Goal: Information Seeking & Learning: Learn about a topic

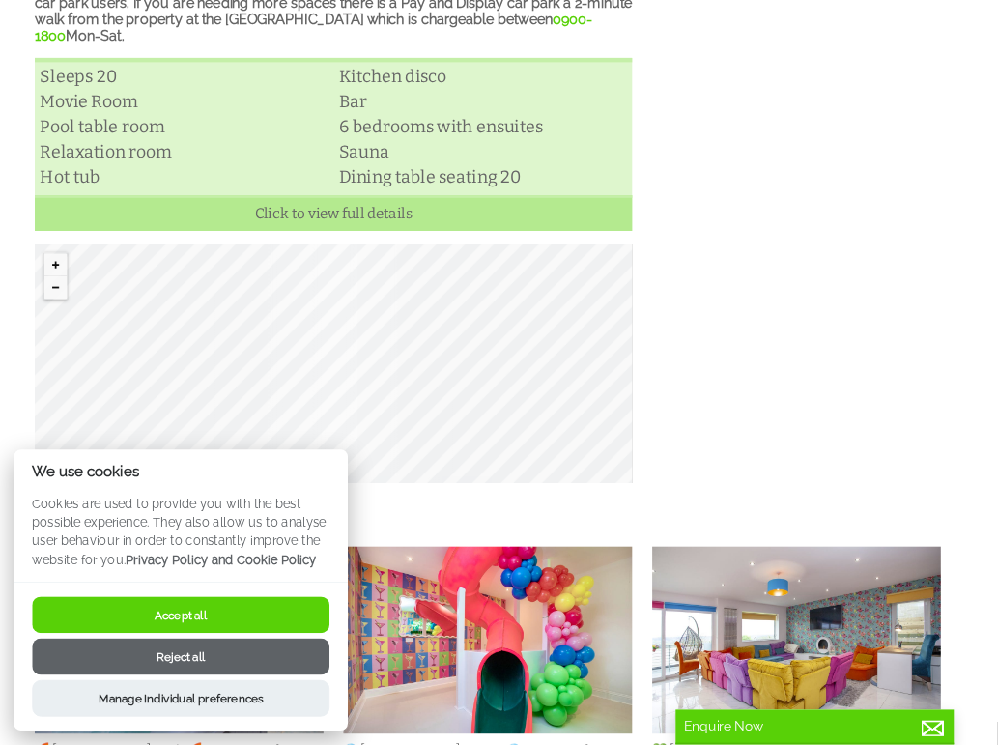
scroll to position [837, 0]
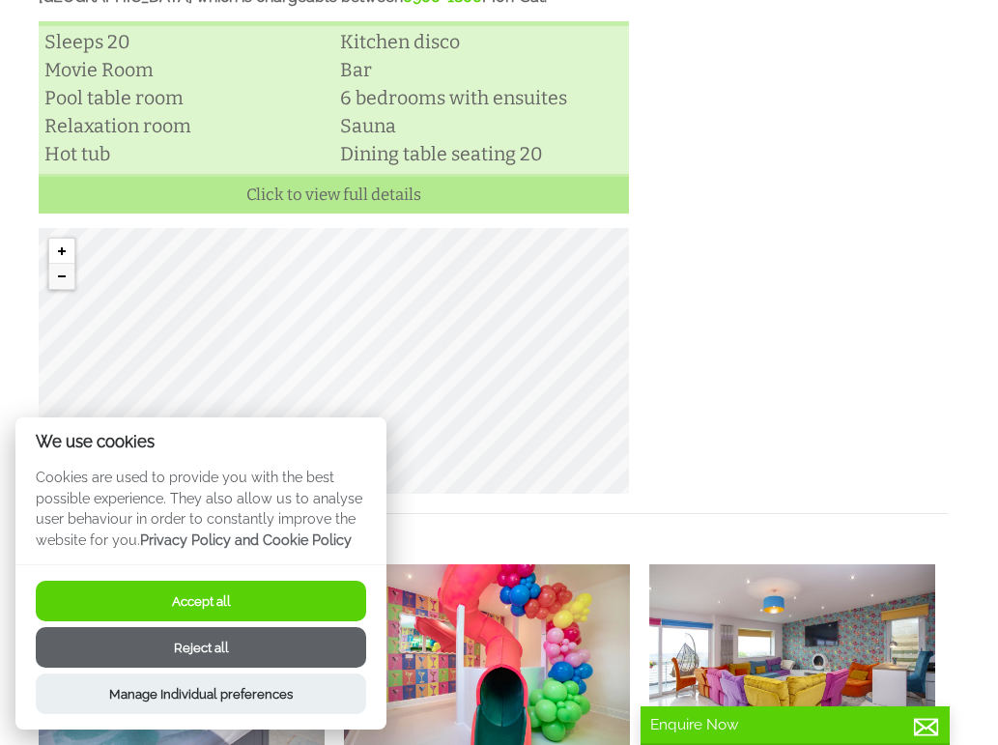
click at [66, 248] on button "Zoom in" at bounding box center [61, 251] width 25 height 25
click at [54, 273] on button "Zoom out" at bounding box center [61, 276] width 25 height 25
click at [58, 268] on button "Zoom out" at bounding box center [61, 276] width 25 height 25
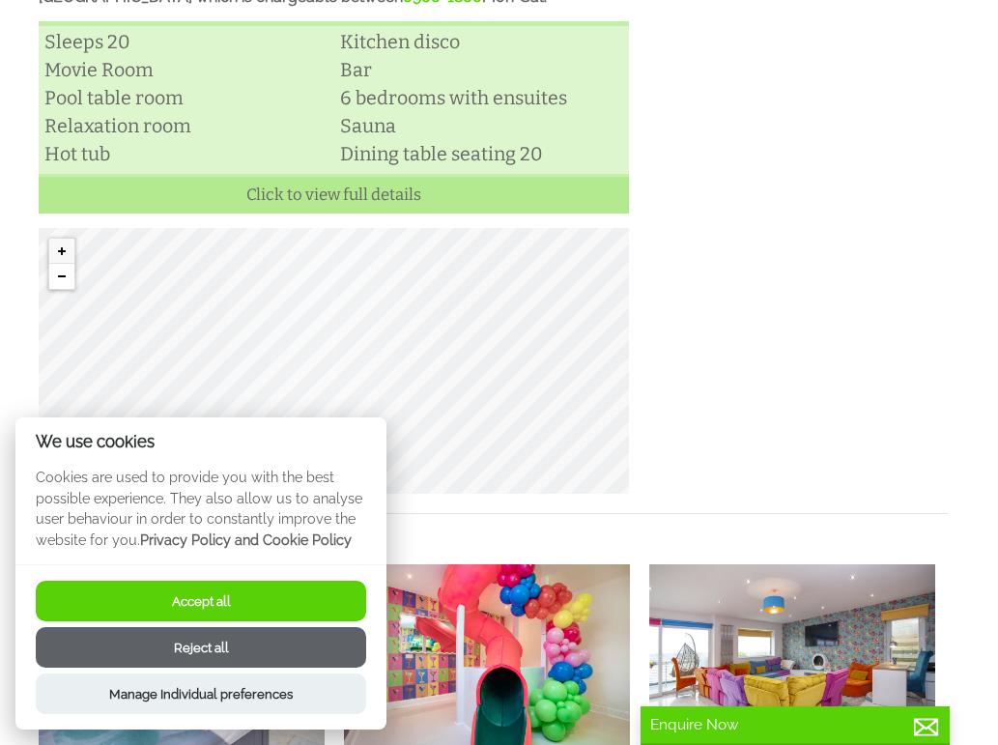
click at [58, 268] on button "Zoom out" at bounding box center [61, 276] width 25 height 25
drag, startPoint x: 257, startPoint y: 583, endPoint x: 272, endPoint y: 573, distance: 17.4
click at [262, 580] on div "Accept all Reject all Manage Individual preferences" at bounding box center [200, 646] width 371 height 165
click at [189, 606] on button "Accept all" at bounding box center [201, 601] width 331 height 41
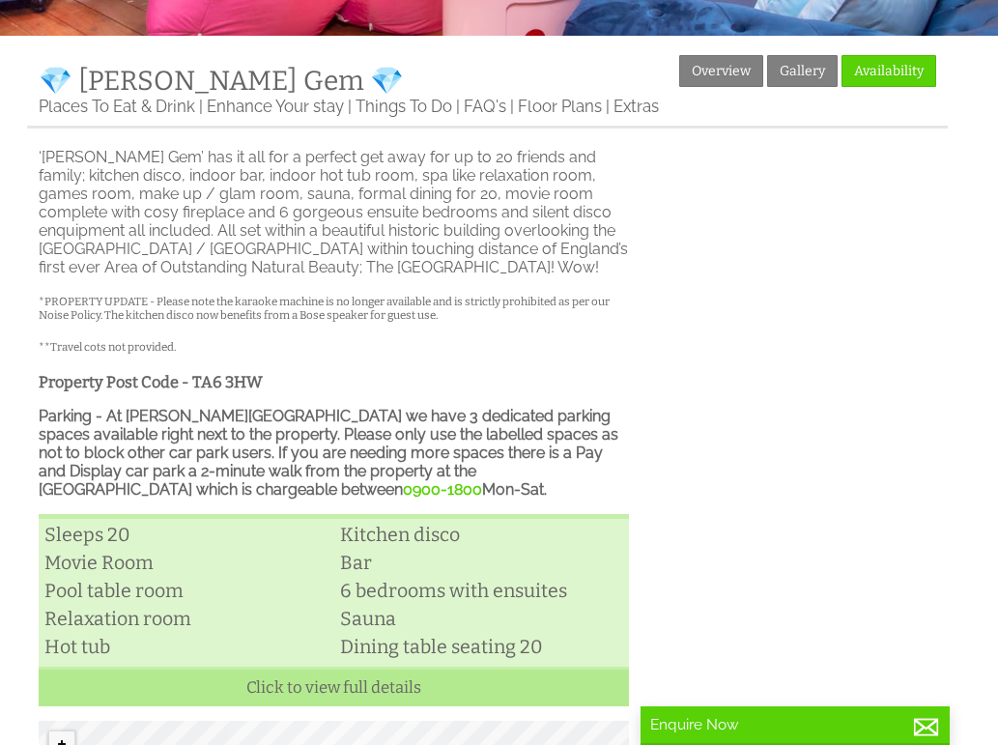
scroll to position [70, 0]
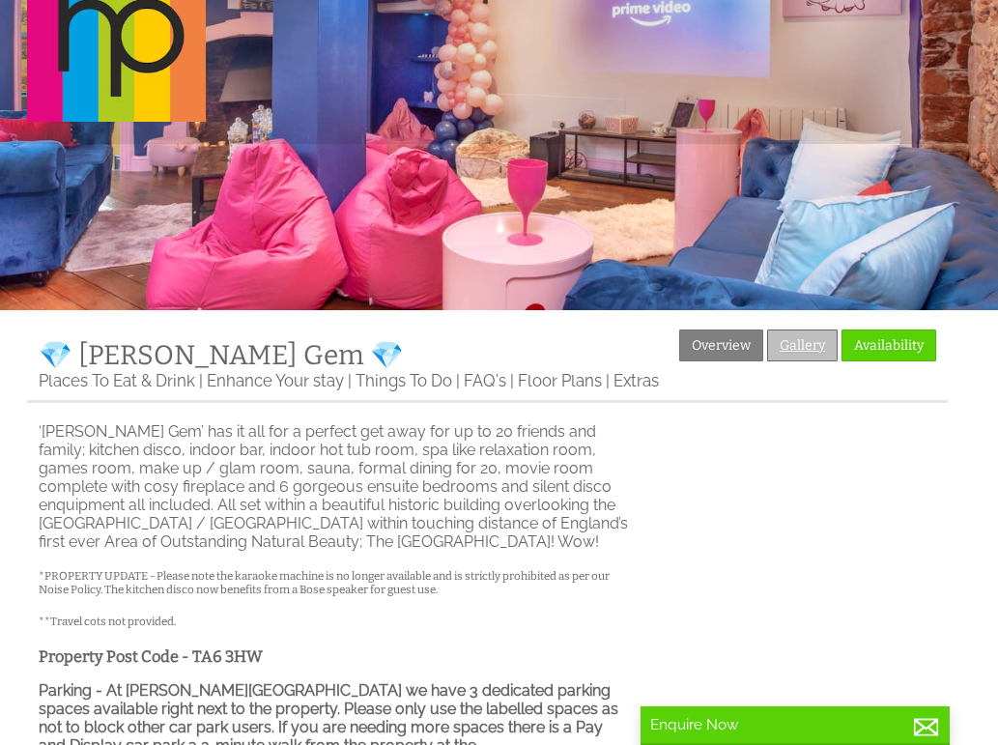
click at [776, 355] on link "Gallery" at bounding box center [802, 346] width 71 height 32
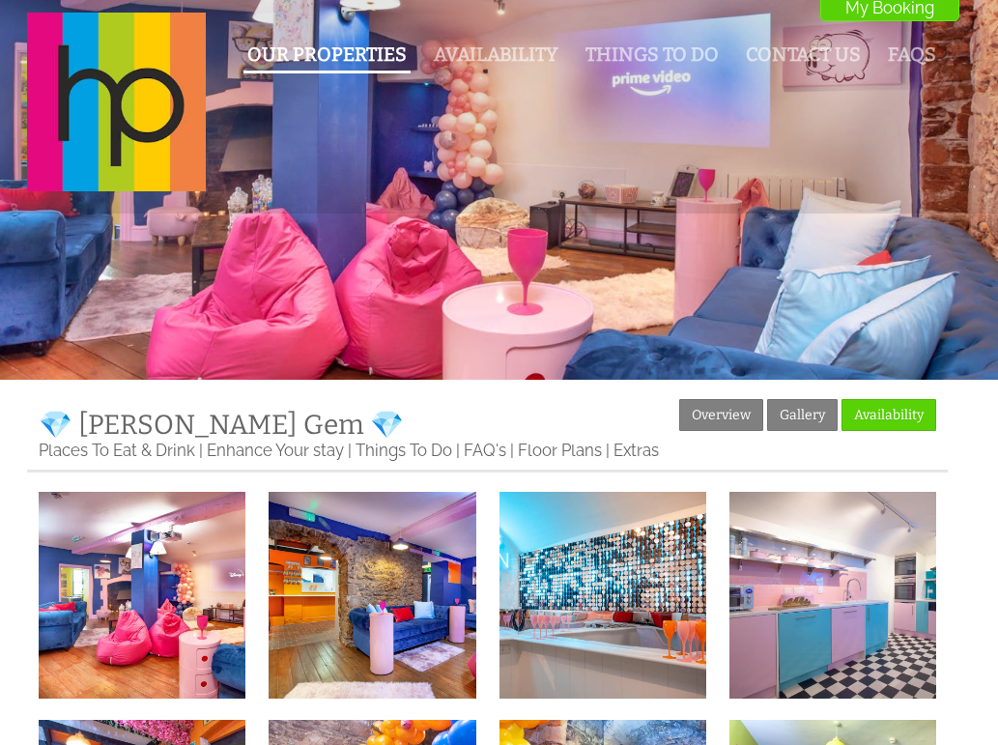
click at [395, 57] on link "Our Properties" at bounding box center [326, 54] width 159 height 22
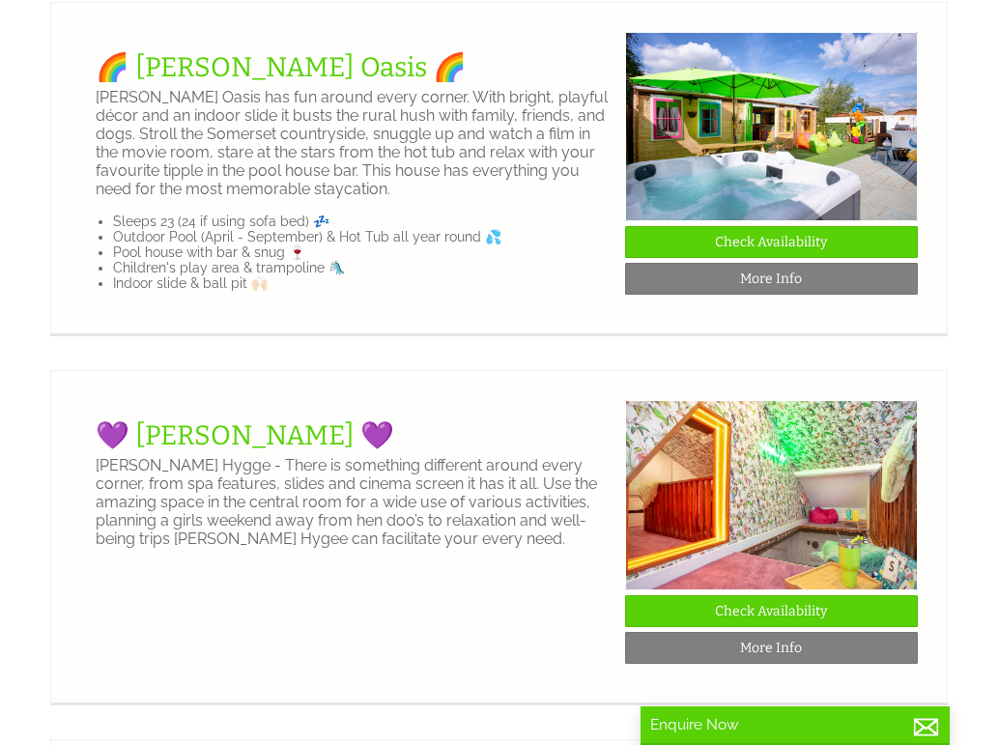
scroll to position [483, 0]
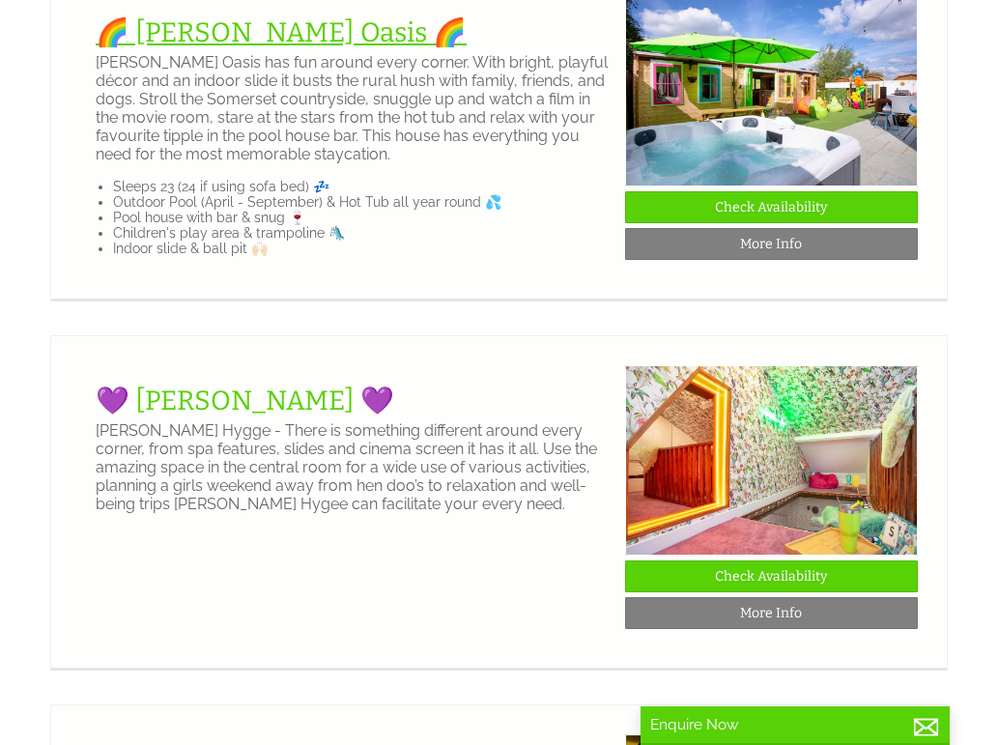
drag, startPoint x: 416, startPoint y: 80, endPoint x: 322, endPoint y: 27, distance: 107.8
click at [414, 77] on p "Halula Oasis has fun around every corner. With bright, playful décor and an ind…" at bounding box center [353, 108] width 514 height 110
click at [269, 20] on link "🌈 [PERSON_NAME] Oasis 🌈" at bounding box center [281, 32] width 371 height 32
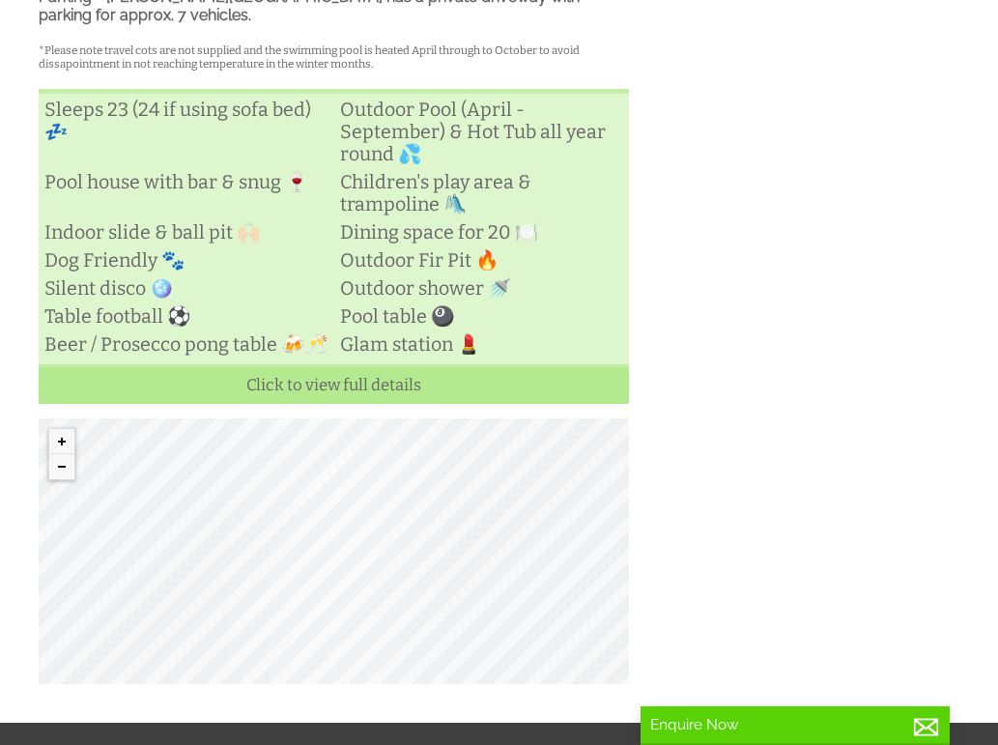
scroll to position [1051, 0]
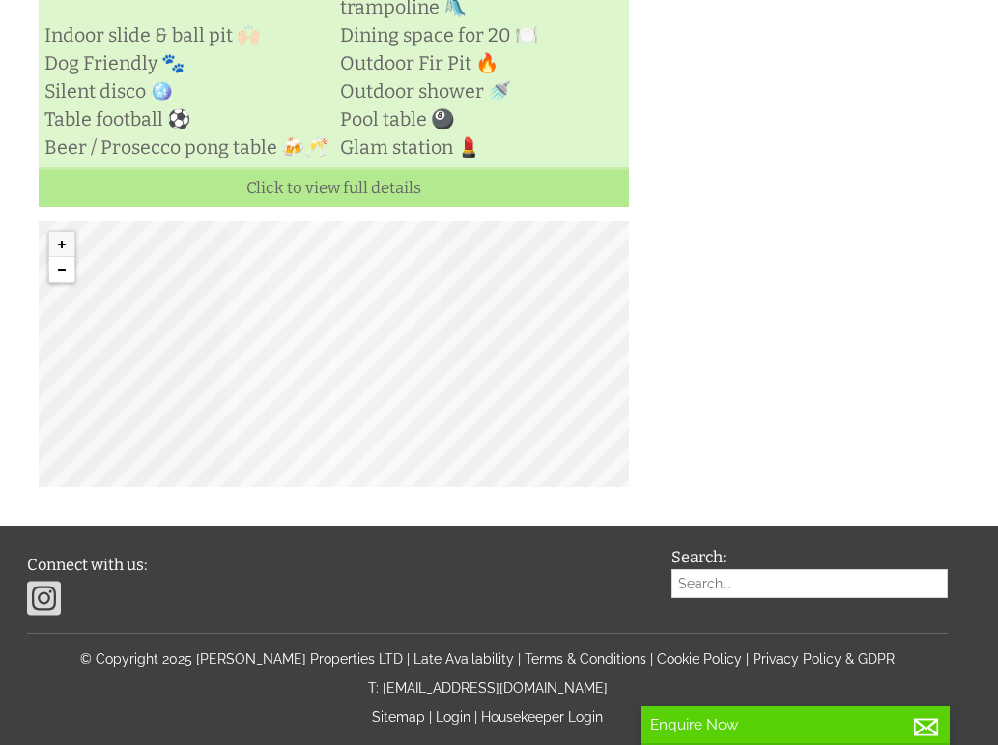
click at [65, 282] on button "Zoom out" at bounding box center [61, 269] width 25 height 25
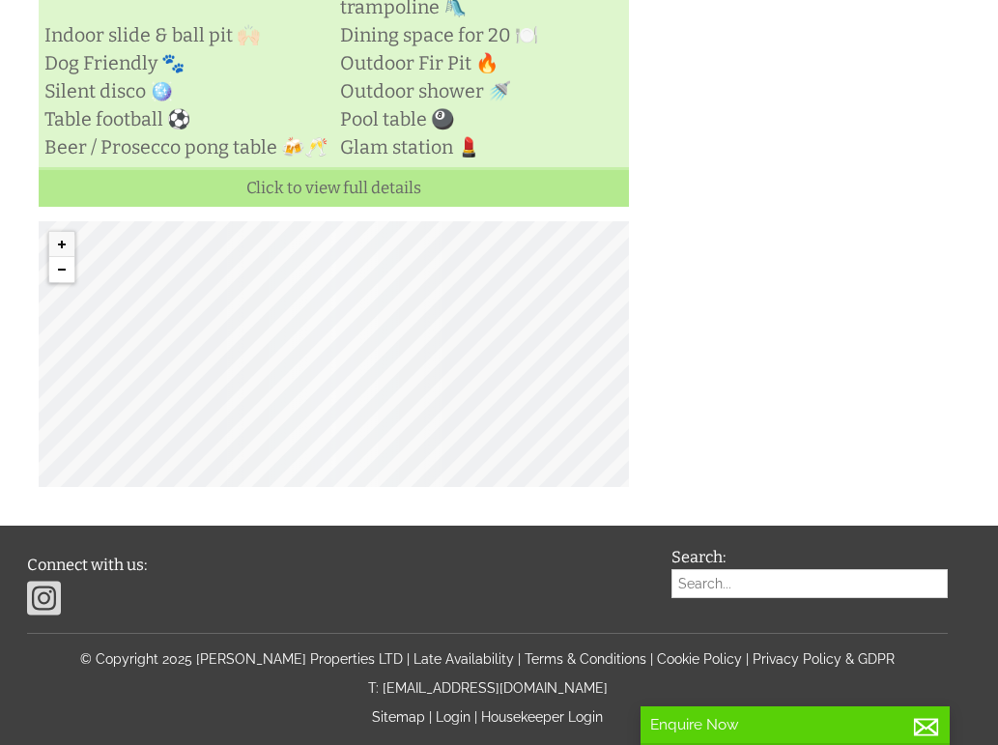
click at [65, 282] on button "Zoom out" at bounding box center [61, 269] width 25 height 25
drag, startPoint x: 749, startPoint y: 188, endPoint x: 738, endPoint y: 324, distance: 135.7
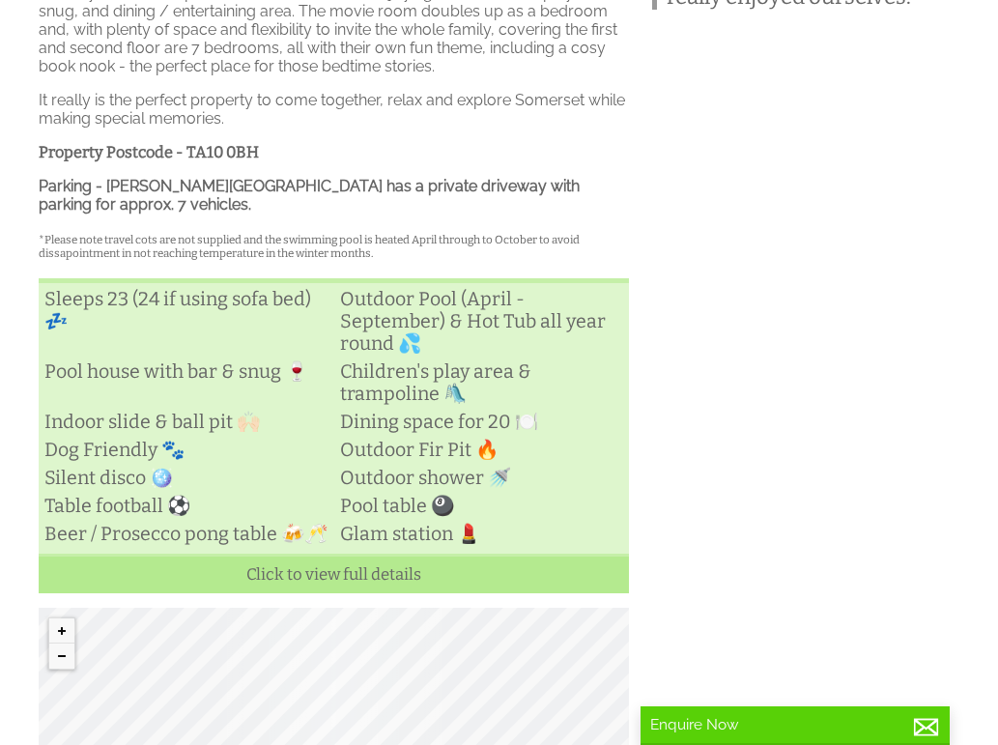
scroll to position [375, 0]
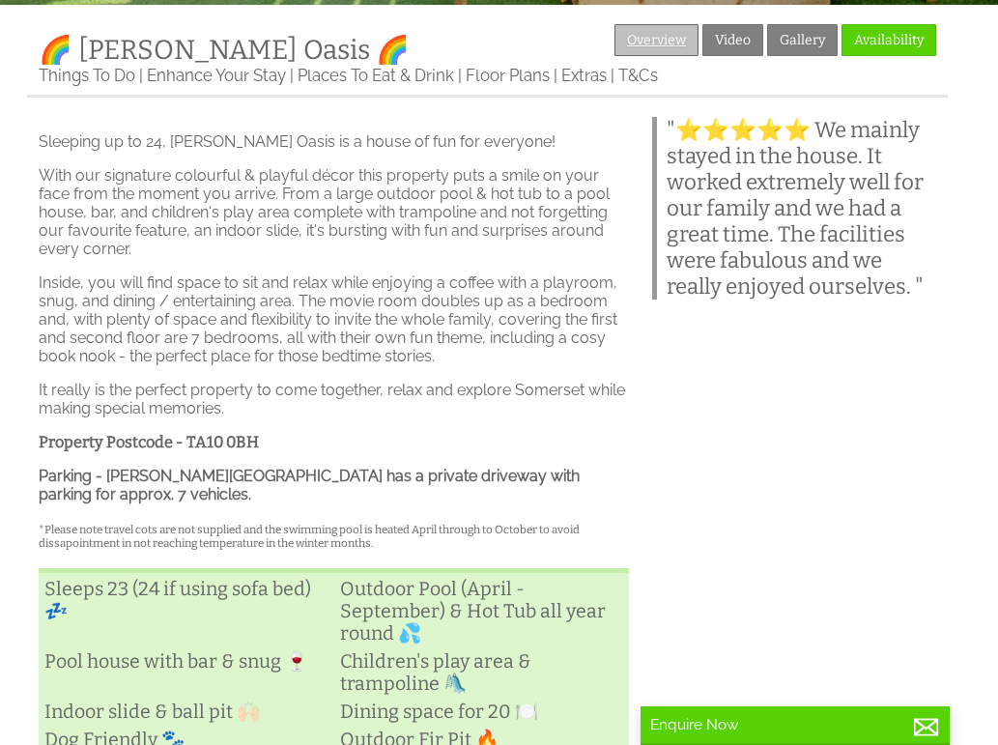
click at [677, 39] on link "Overview" at bounding box center [657, 40] width 84 height 32
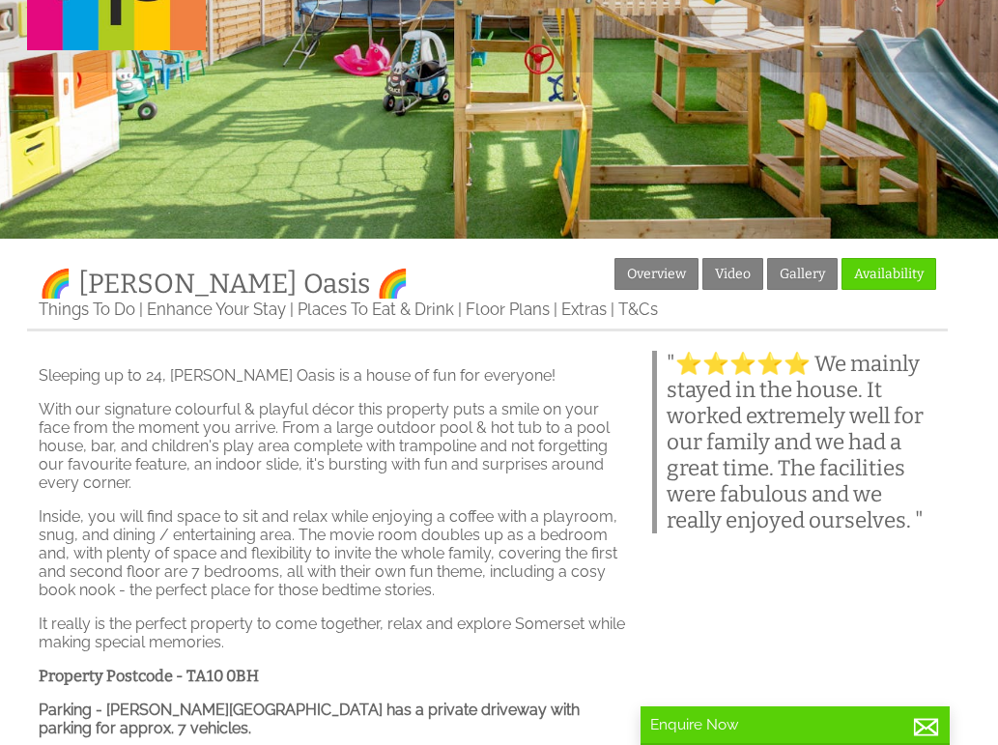
scroll to position [0, 0]
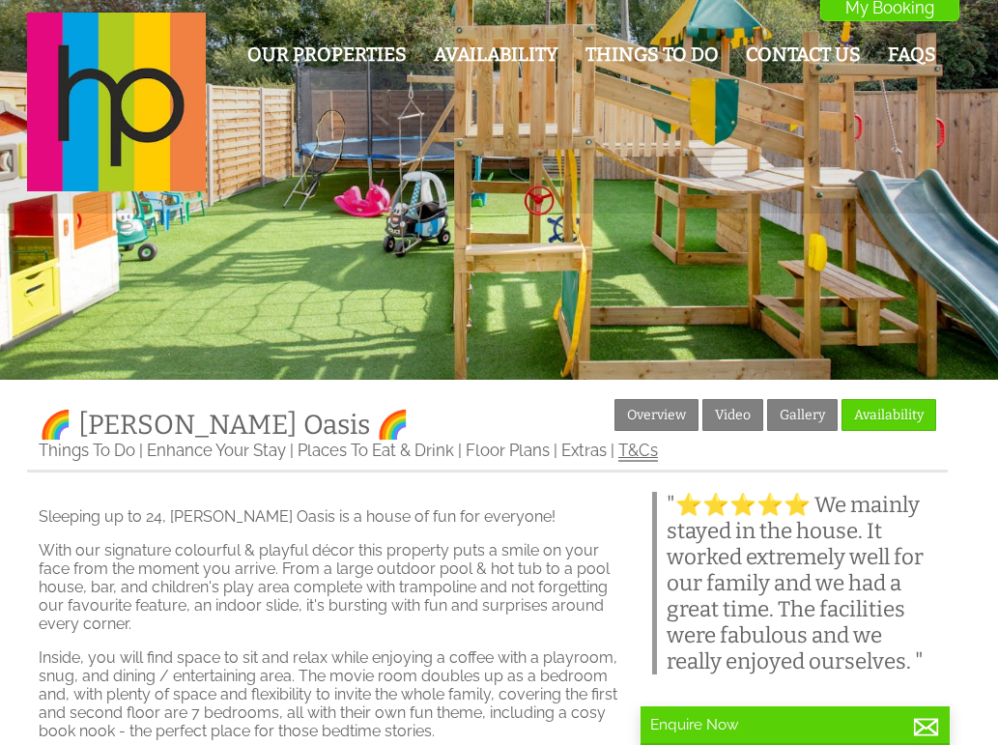
click at [637, 447] on link "T&Cs" at bounding box center [638, 451] width 40 height 21
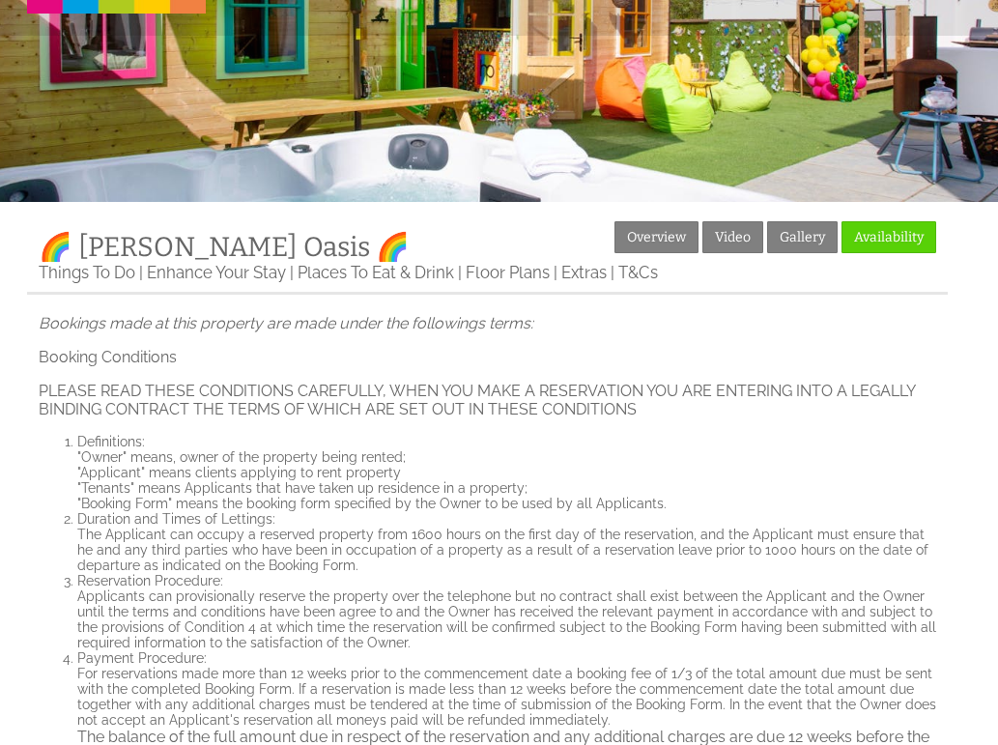
scroll to position [97, 0]
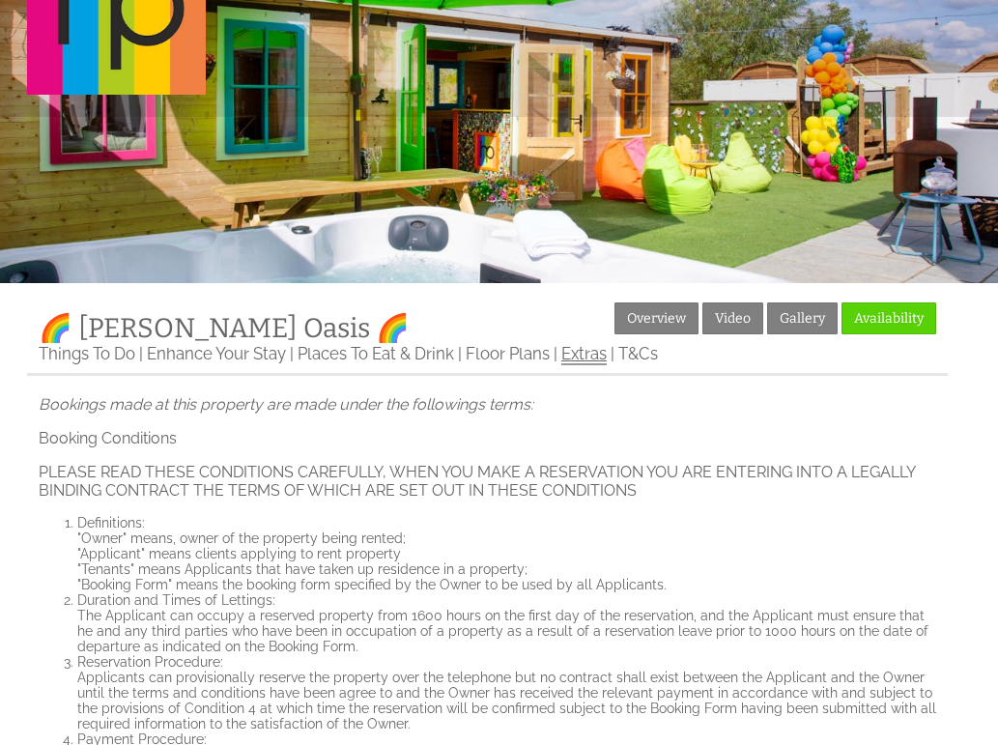
click at [568, 354] on link "Extras" at bounding box center [583, 354] width 45 height 21
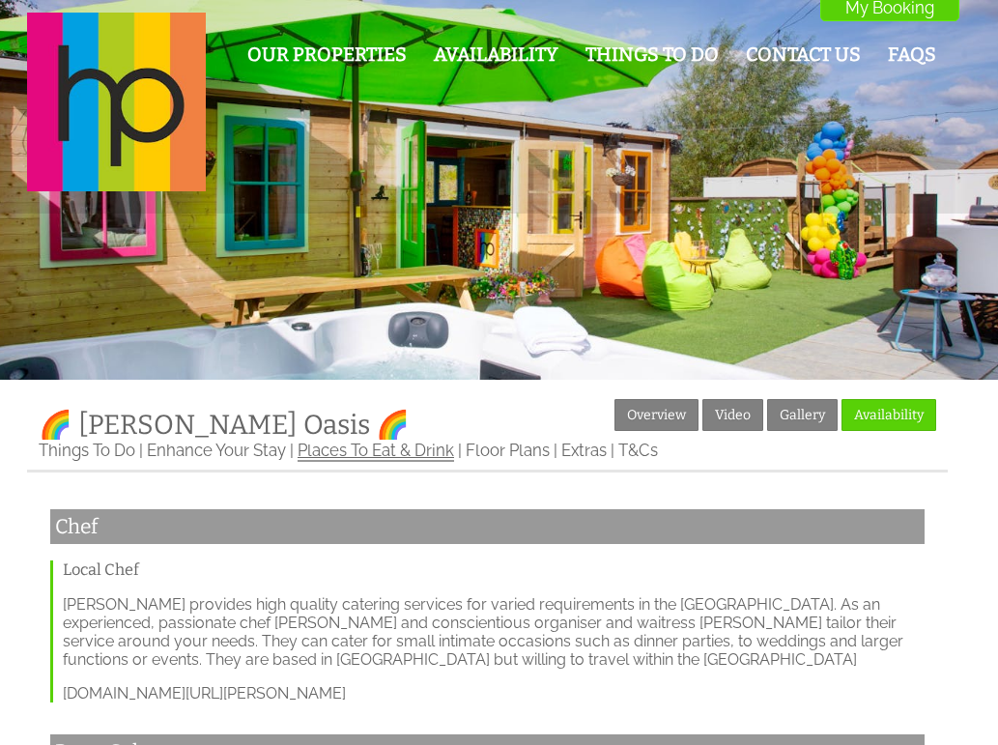
click at [396, 454] on link "Places To Eat & Drink" at bounding box center [376, 451] width 157 height 21
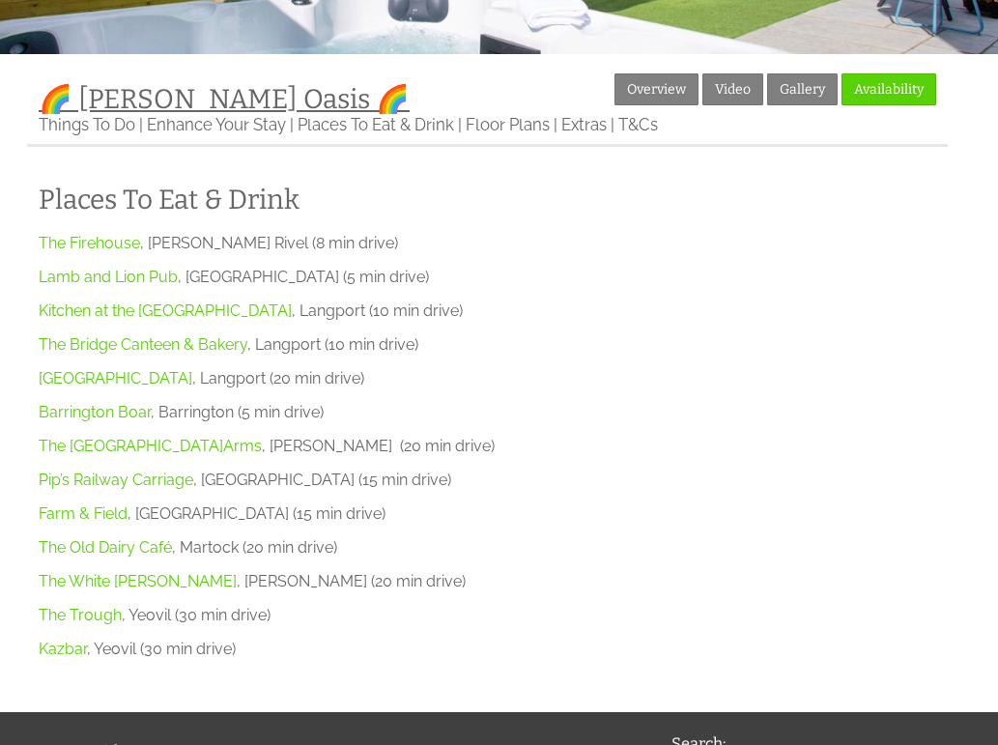
scroll to position [193, 0]
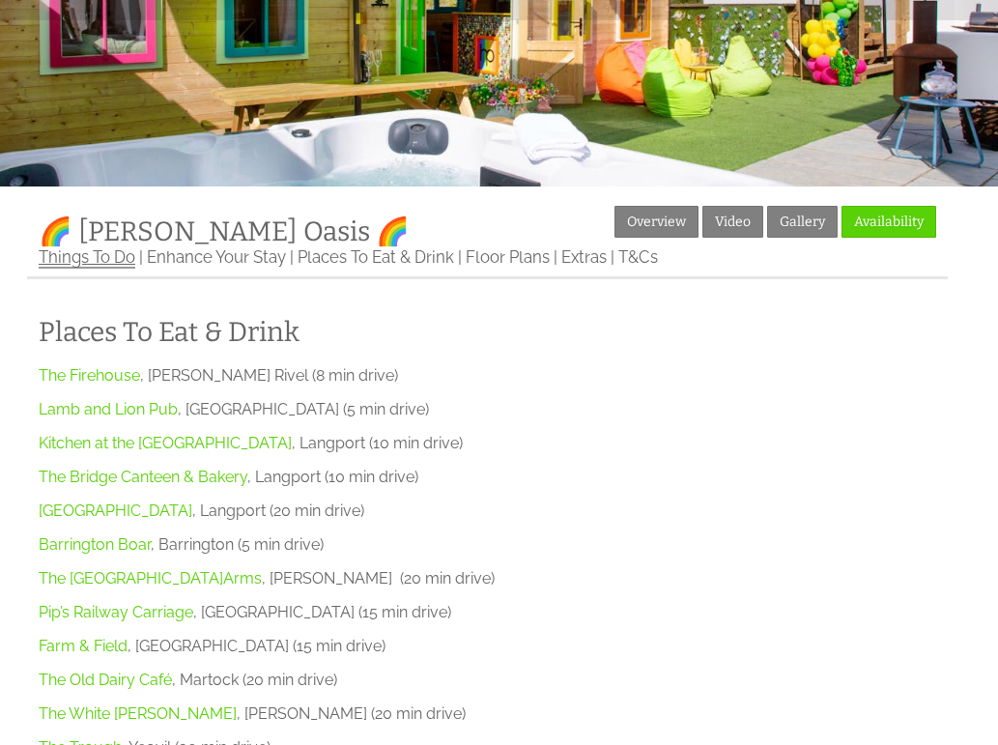
click at [100, 258] on link "Things To Do" at bounding box center [87, 257] width 97 height 21
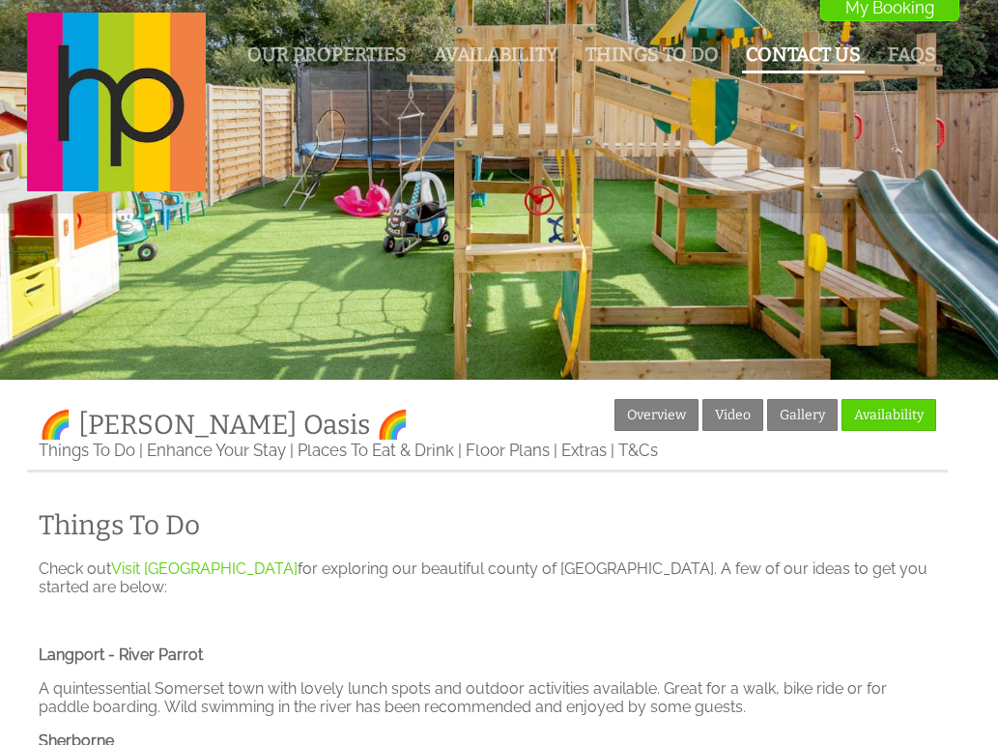
click at [841, 61] on link "Contact Us" at bounding box center [803, 54] width 115 height 22
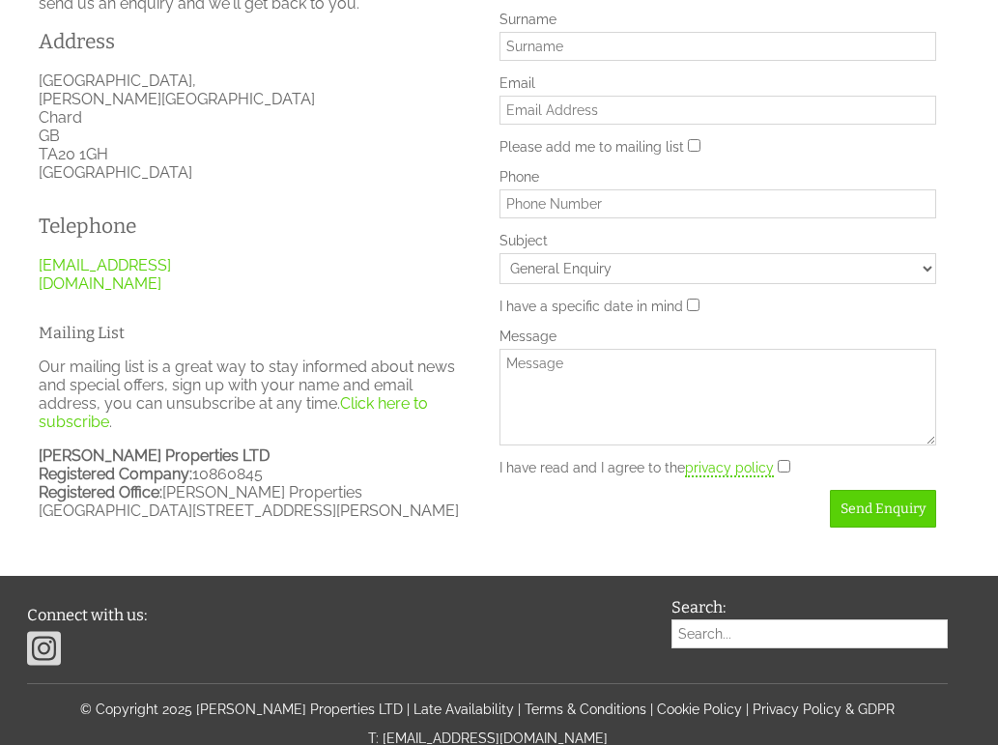
scroll to position [623, 0]
